Goal: Check status: Check status

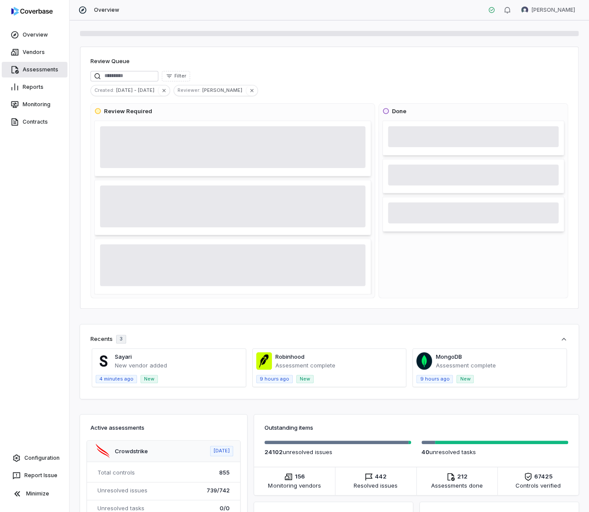
click at [38, 65] on link "Assessments" at bounding box center [35, 70] width 66 height 16
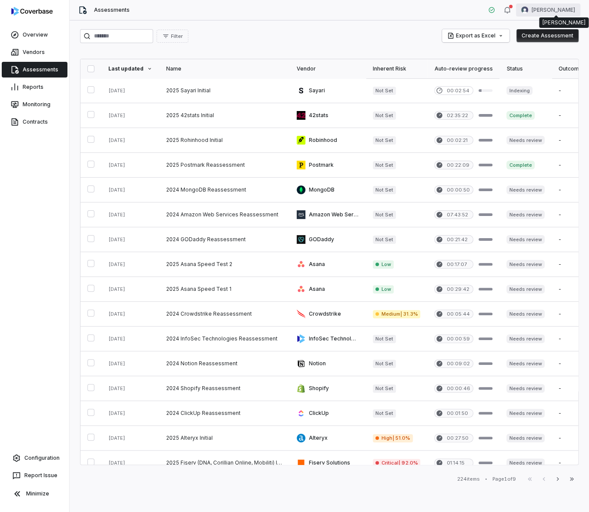
click at [566, 7] on html "Overview Vendors Assessments Reports Monitoring Contracts Configuration Report …" at bounding box center [294, 256] width 589 height 512
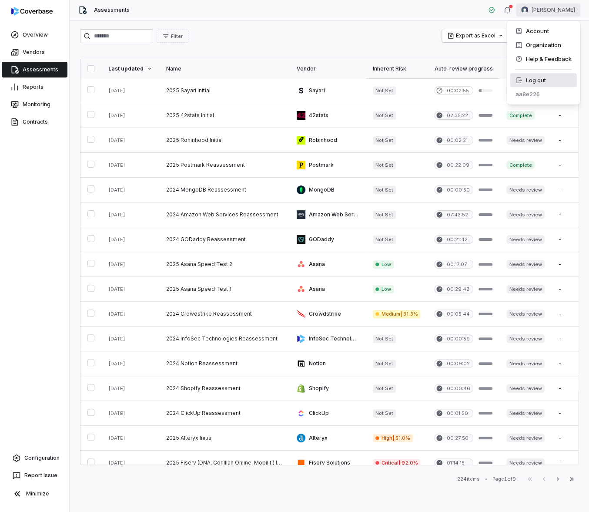
click at [534, 83] on div "Log out" at bounding box center [543, 80] width 67 height 14
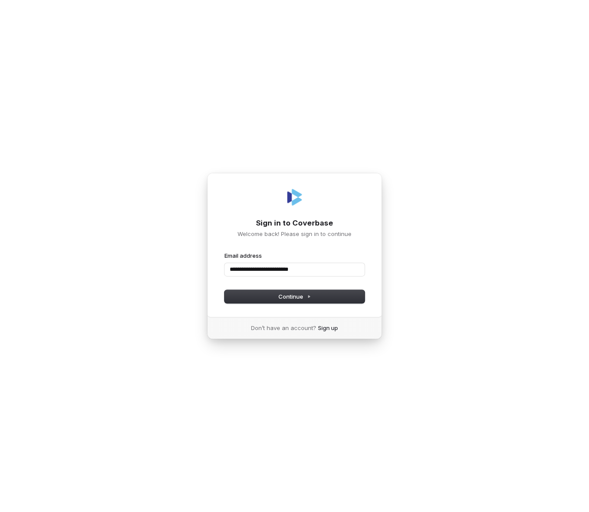
type input "**********"
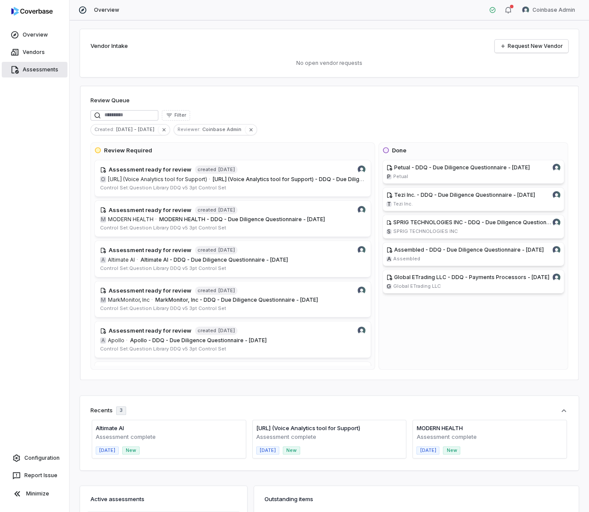
click at [45, 67] on link "Assessments" at bounding box center [35, 70] width 66 height 16
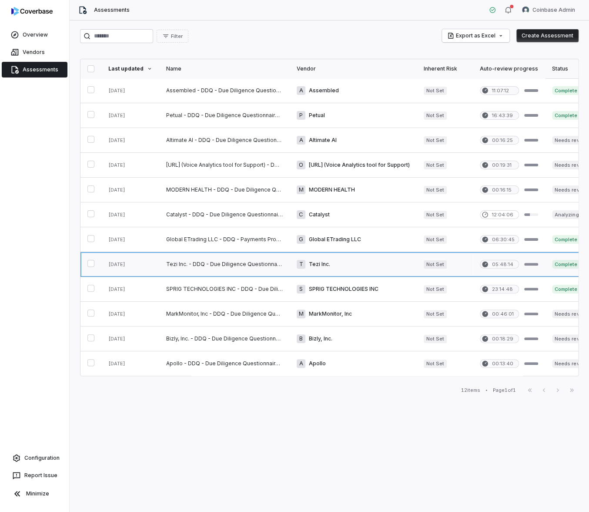
click at [314, 259] on link at bounding box center [353, 264] width 127 height 24
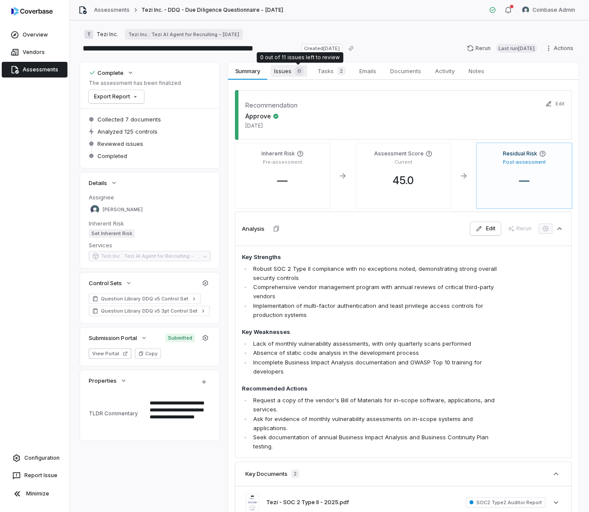
click at [291, 72] on span "Issues 0" at bounding box center [289, 71] width 37 height 12
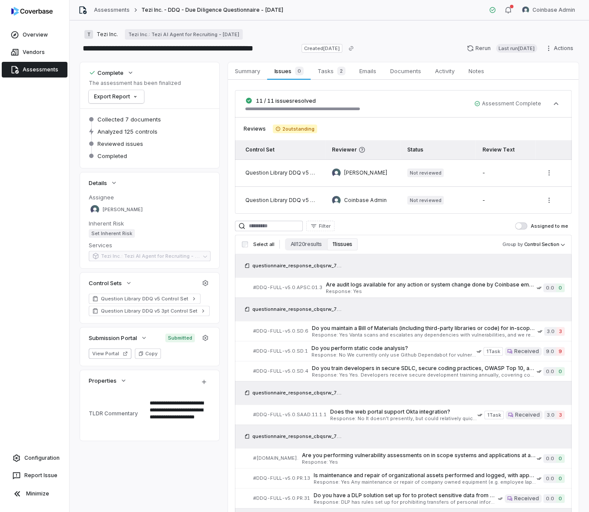
type textarea "*"
